Goal: Find contact information: Find contact information

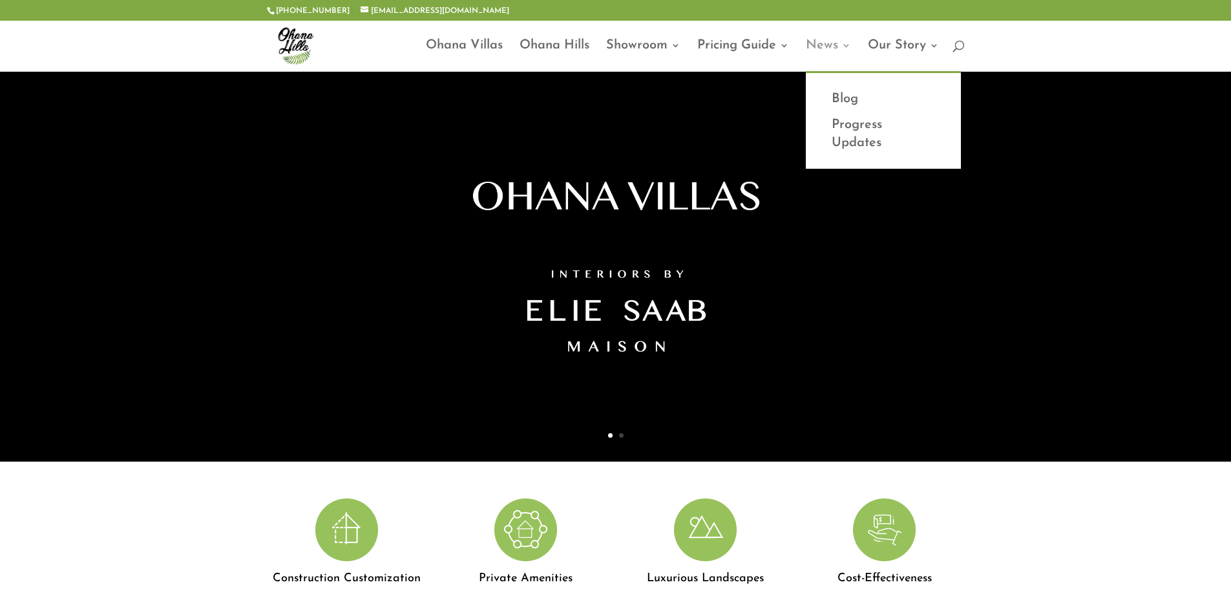
click at [830, 48] on link "News" at bounding box center [828, 56] width 45 height 30
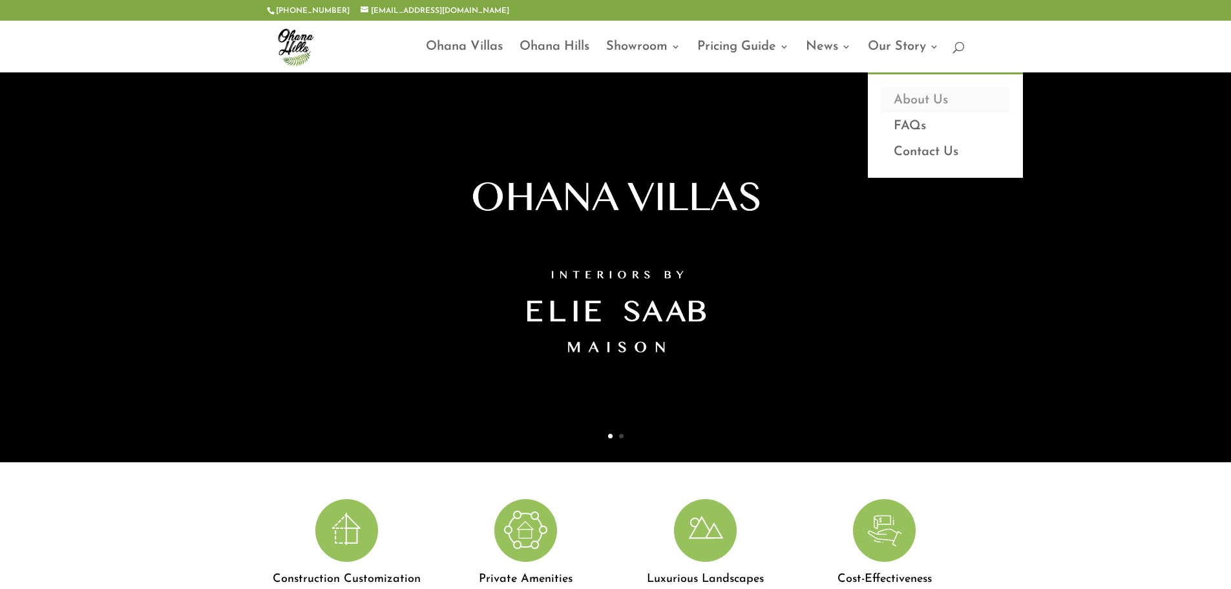
click at [890, 97] on link "About Us" at bounding box center [945, 100] width 129 height 26
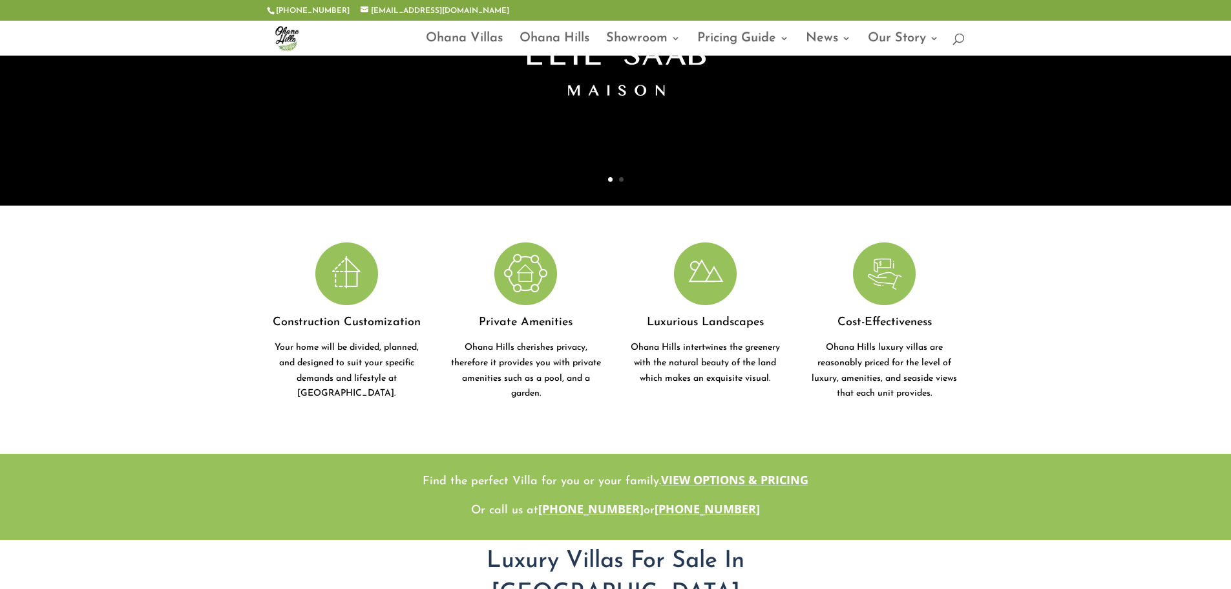
scroll to position [258, 0]
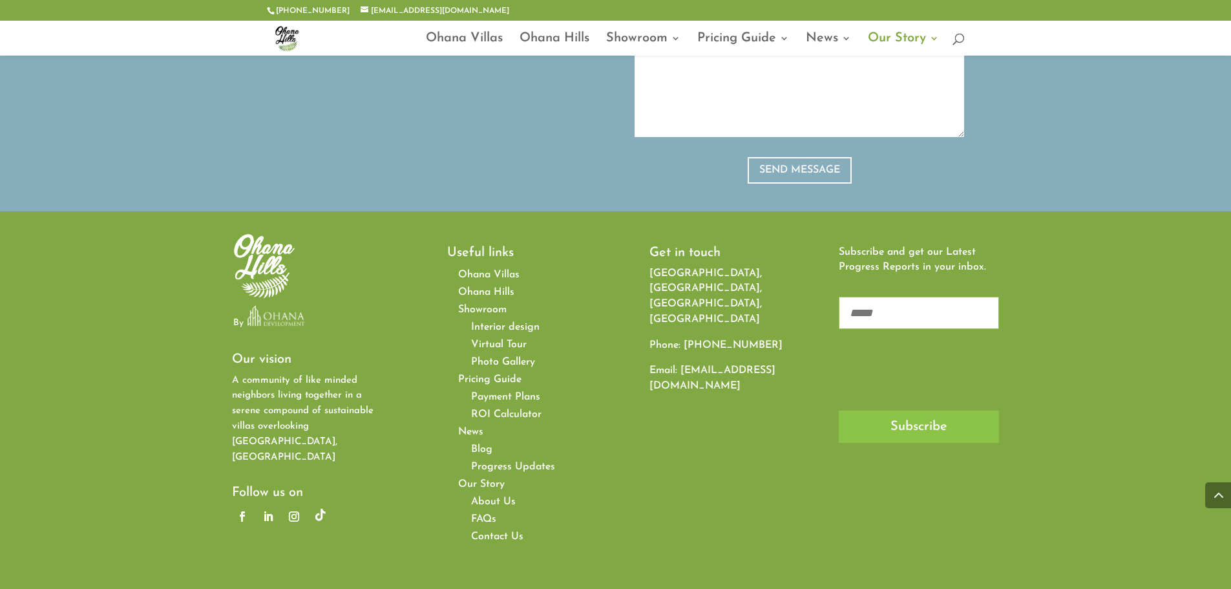
scroll to position [1565, 0]
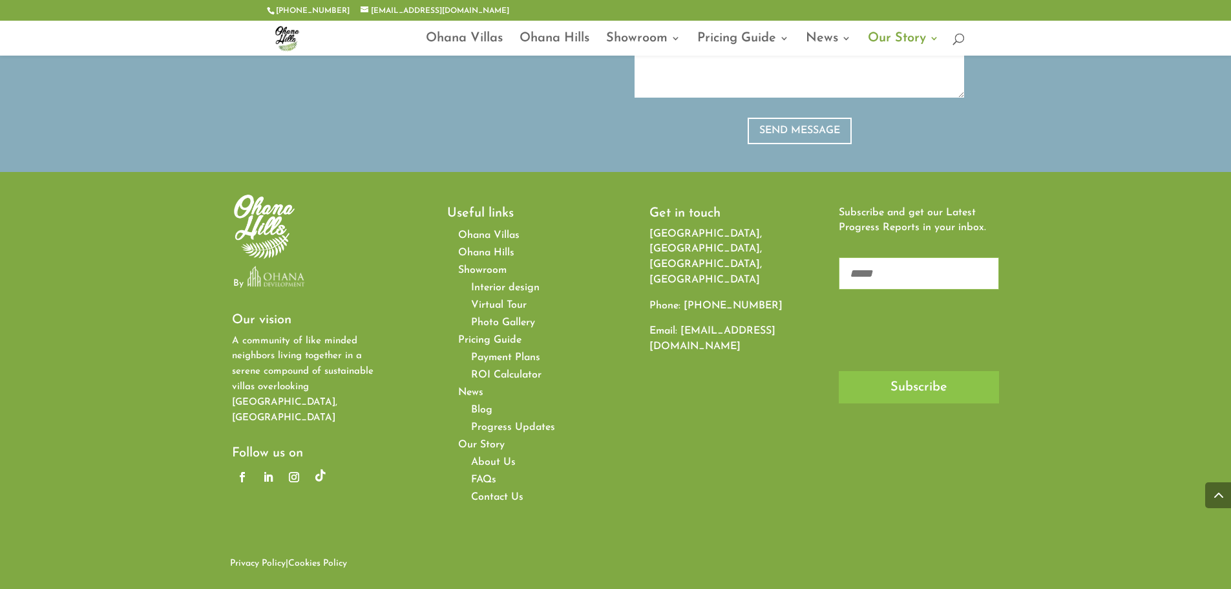
click at [491, 500] on span "Contact Us" at bounding box center [497, 497] width 52 height 10
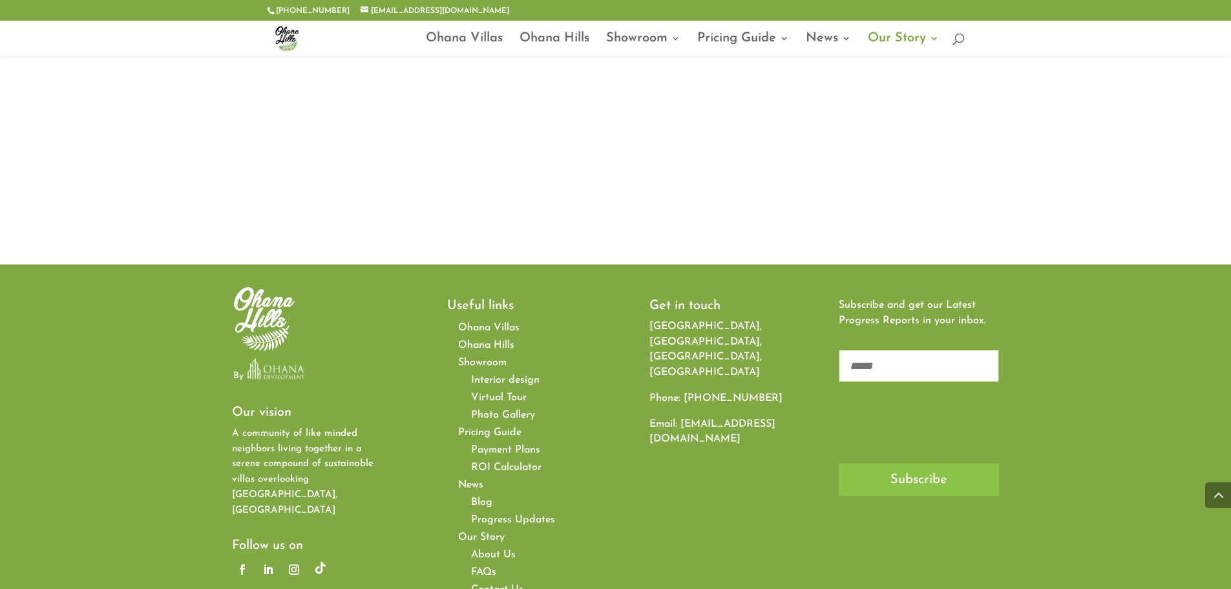
scroll to position [1628, 0]
